Goal: Transaction & Acquisition: Purchase product/service

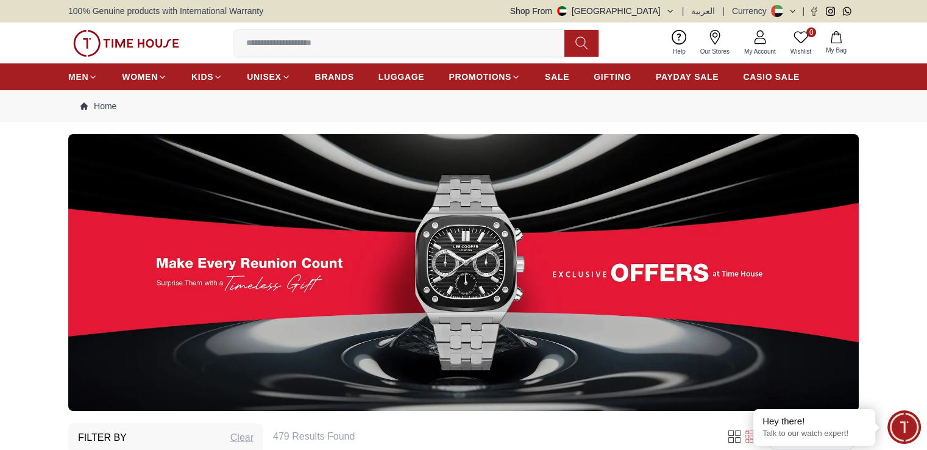
click at [485, 243] on img at bounding box center [463, 272] width 791 height 277
click at [557, 76] on span "SALE" at bounding box center [557, 77] width 24 height 12
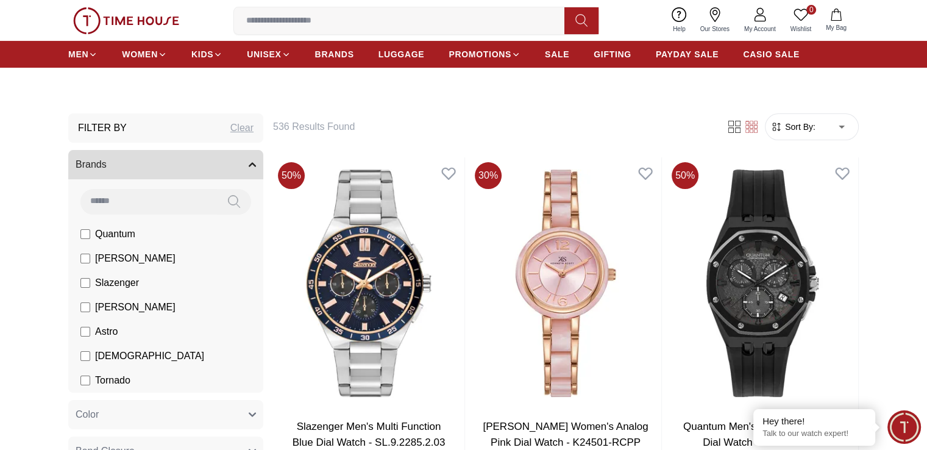
scroll to position [244, 0]
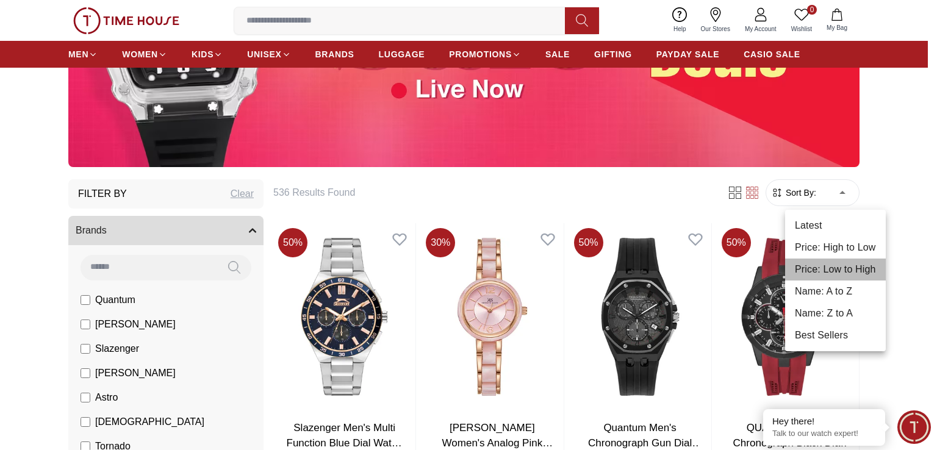
click at [822, 266] on li "Price: Low to High" at bounding box center [835, 270] width 101 height 22
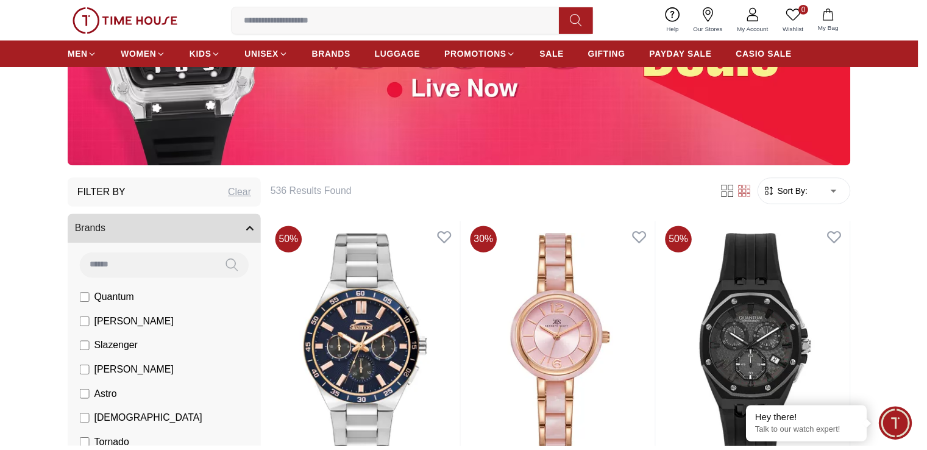
type input "*"
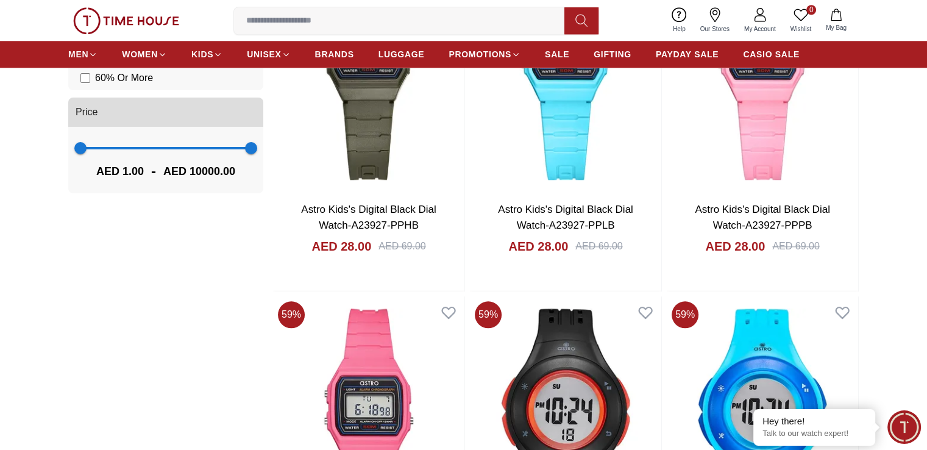
scroll to position [1281, 0]
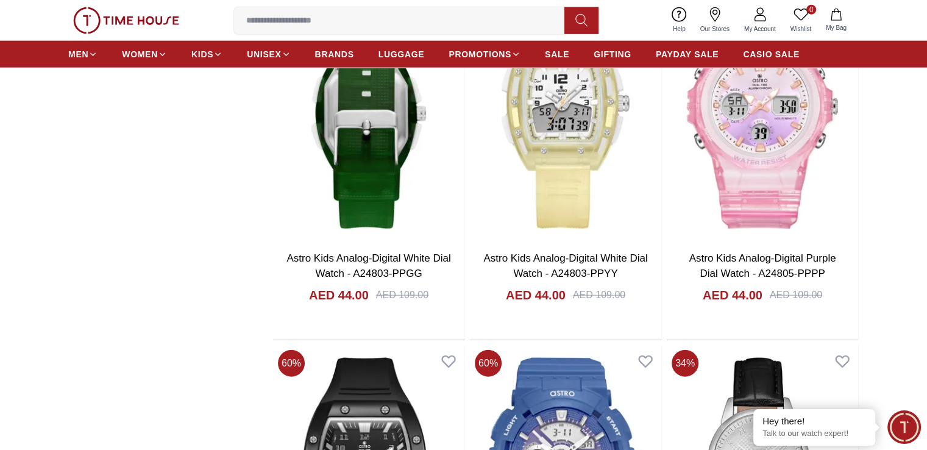
scroll to position [2988, 0]
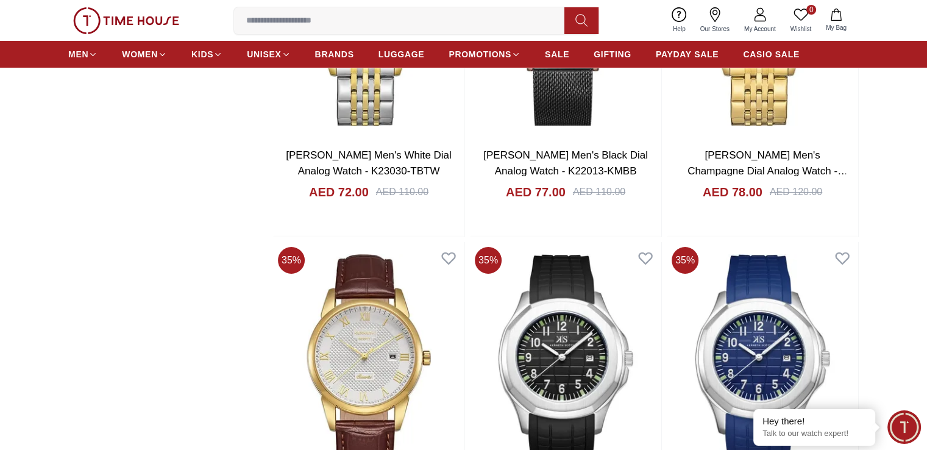
scroll to position [4512, 0]
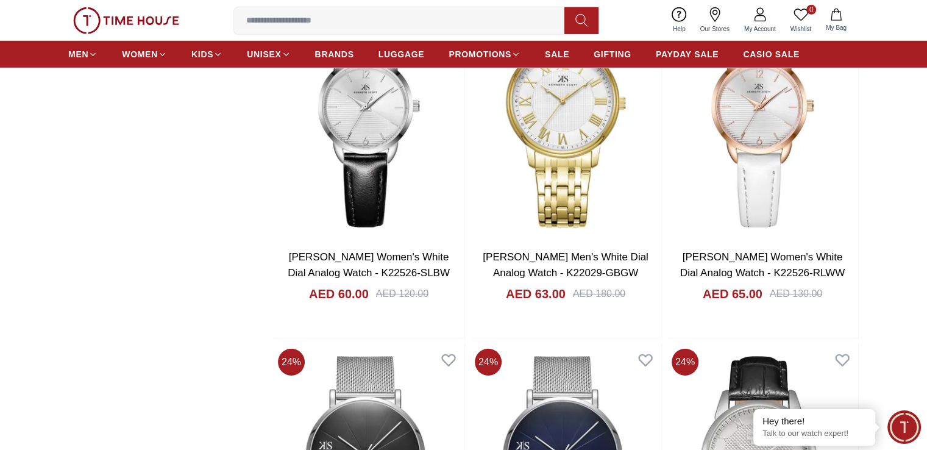
scroll to position [3781, 0]
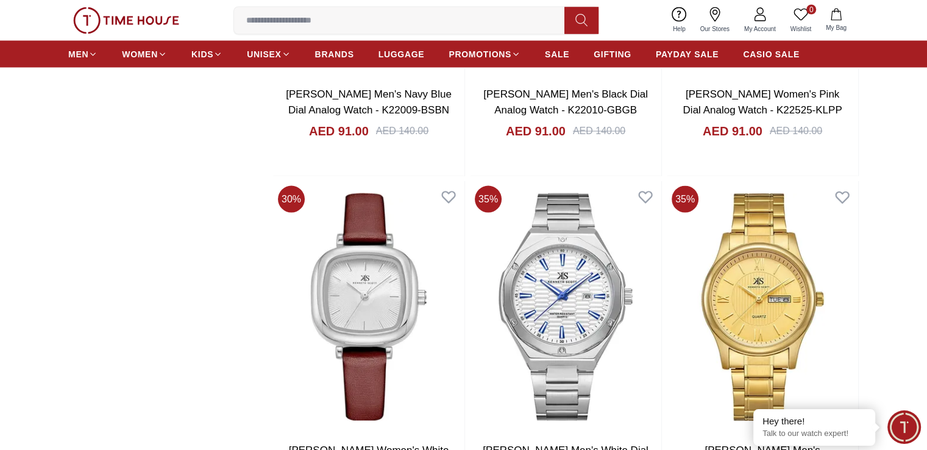
scroll to position [7134, 0]
